Goal: Task Accomplishment & Management: Manage account settings

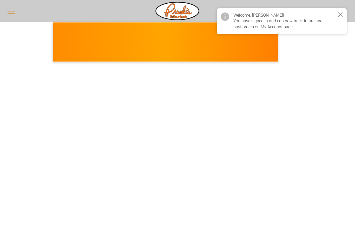
select select "*******"
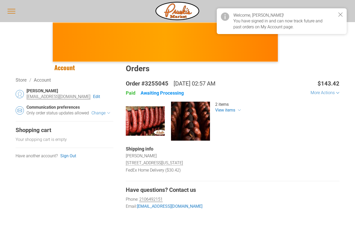
click at [341, 14] on icon "Close notice" at bounding box center [340, 15] width 4 height 4
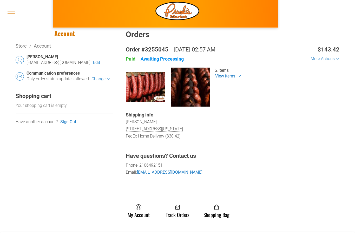
scroll to position [34, 0]
click at [175, 63] on div "More Actions Paid Awaiting Processing Dried Sausage - 6 Rings Dried Sausage - 6…" at bounding box center [232, 97] width 213 height 83
click at [175, 60] on div "Awaiting Processing" at bounding box center [161, 59] width 43 height 6
click at [329, 58] on div "More Actions" at bounding box center [323, 58] width 26 height 5
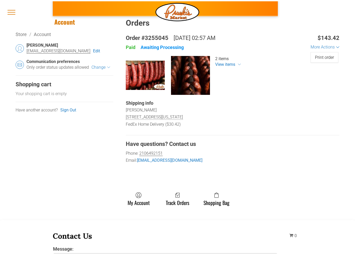
scroll to position [53, 0]
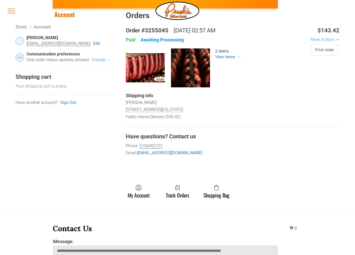
click at [181, 195] on link "Track Orders" at bounding box center [177, 192] width 29 height 14
